Goal: Task Accomplishment & Management: Use online tool/utility

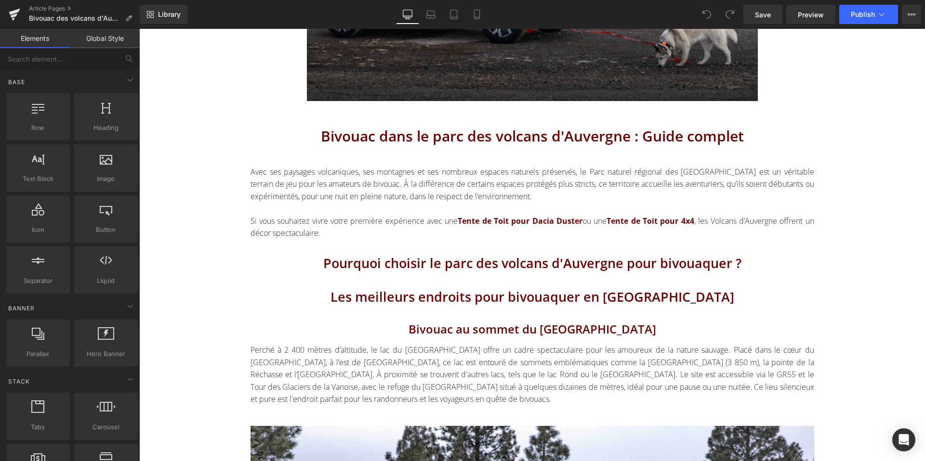
scroll to position [333, 0]
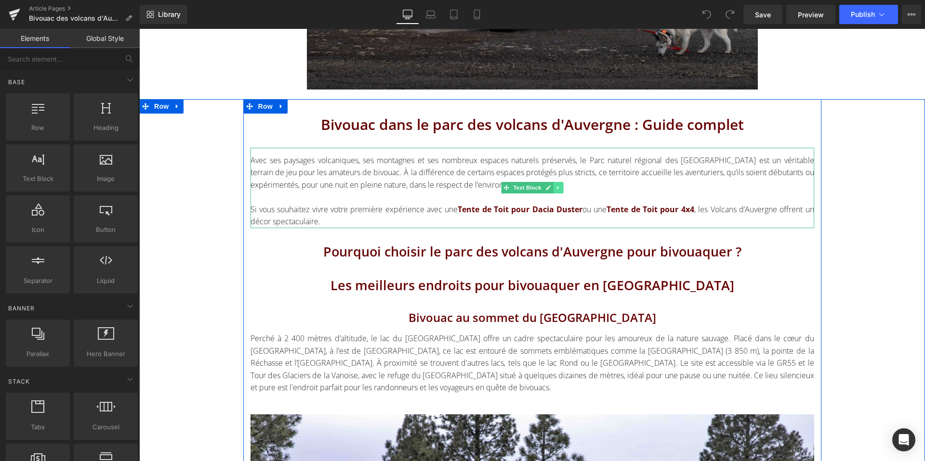
click at [559, 190] on icon at bounding box center [557, 188] width 5 height 6
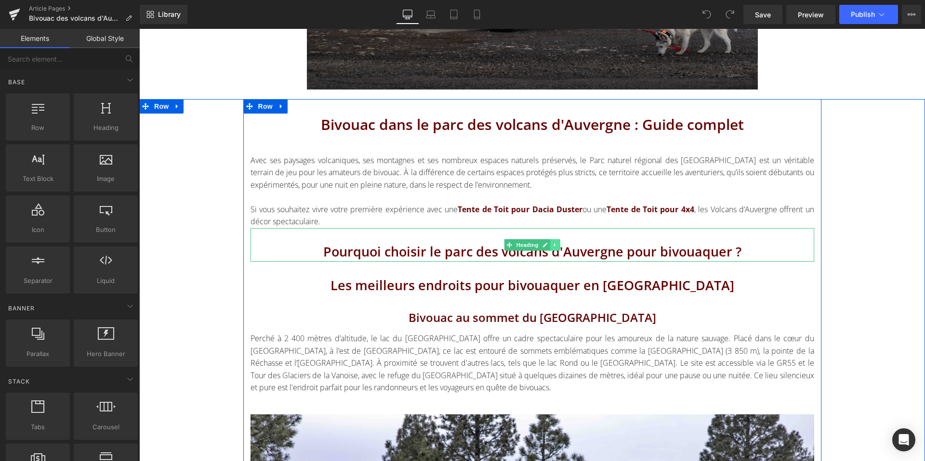
click at [552, 243] on icon at bounding box center [554, 245] width 5 height 6
click at [564, 245] on link at bounding box center [560, 245] width 10 height 12
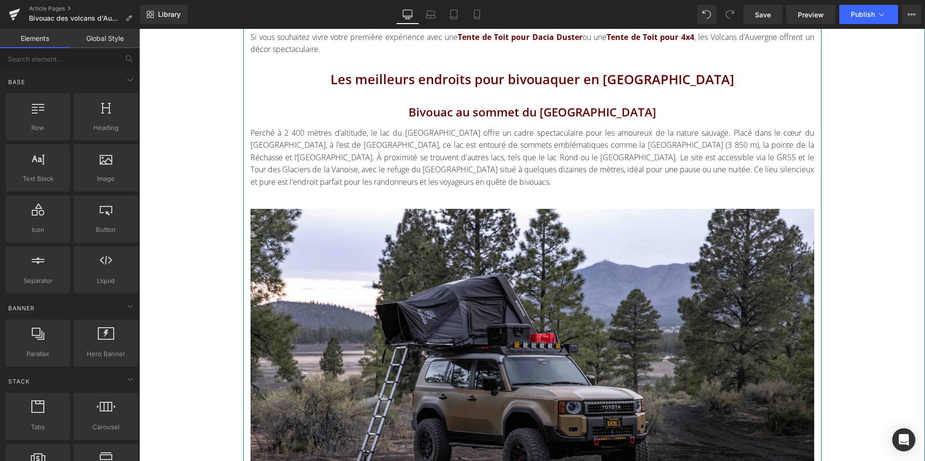
scroll to position [502, 0]
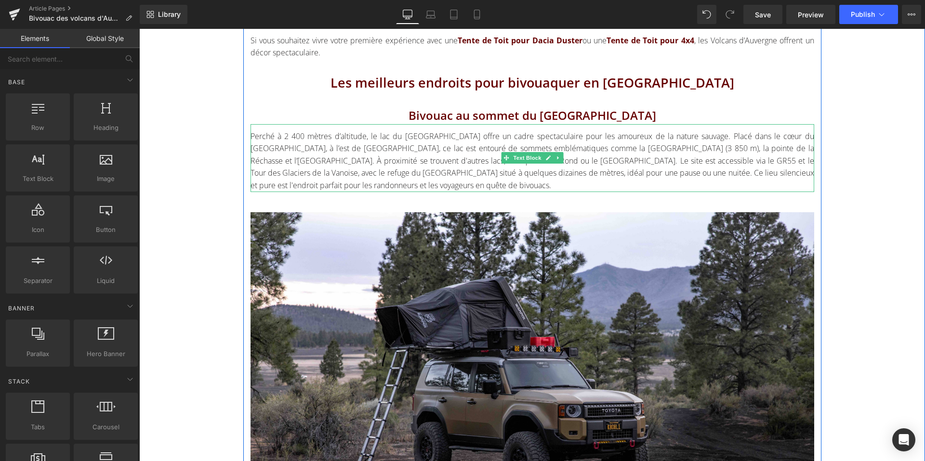
click at [459, 168] on div "Perché à 2 400 mètres d’altitude, le lac du [GEOGRAPHIC_DATA] offre un cadre sp…" at bounding box center [531, 162] width 563 height 62
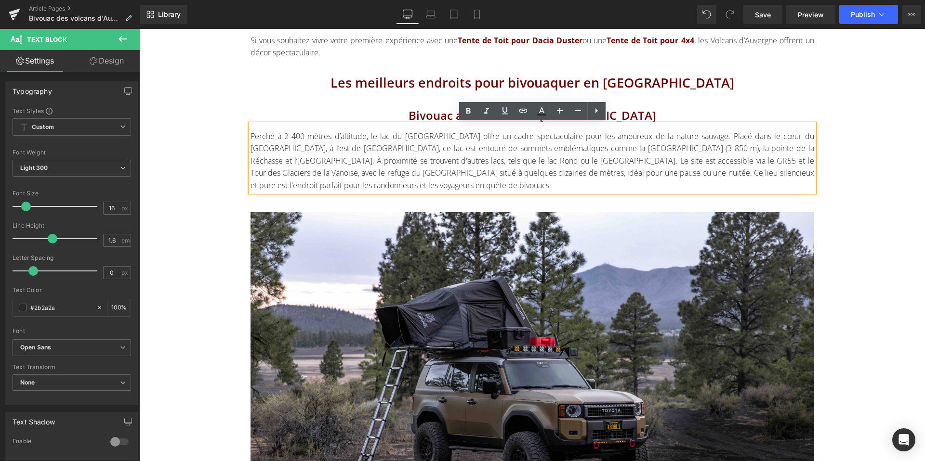
drag, startPoint x: 490, startPoint y: 187, endPoint x: 269, endPoint y: 143, distance: 225.3
click at [269, 143] on div "Perché à 2 400 mètres d’altitude, le lac du [GEOGRAPHIC_DATA] offre un cadre sp…" at bounding box center [531, 162] width 563 height 62
click at [295, 144] on div "Perché à 2 400 mètres d’altitude, le lac du [GEOGRAPHIC_DATA] offre un cadre sp…" at bounding box center [531, 162] width 563 height 62
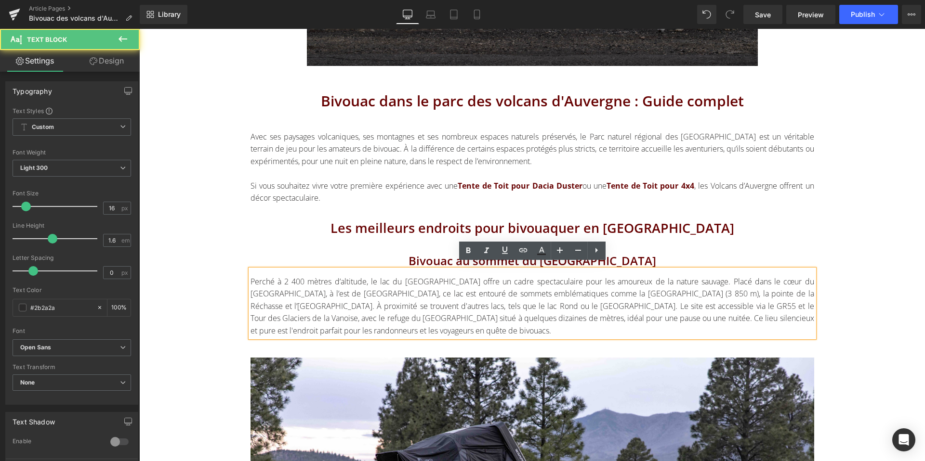
scroll to position [354, 0]
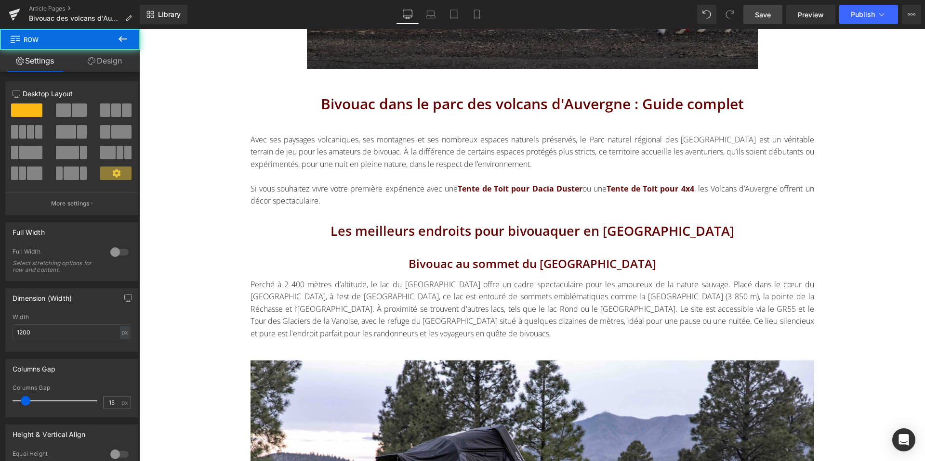
click at [772, 8] on link "Save" at bounding box center [762, 14] width 39 height 19
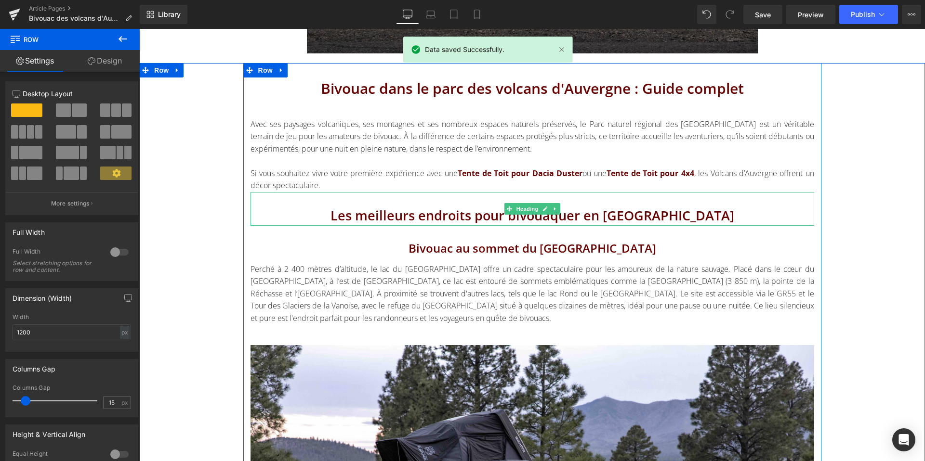
scroll to position [372, 0]
